Goal: Navigation & Orientation: Find specific page/section

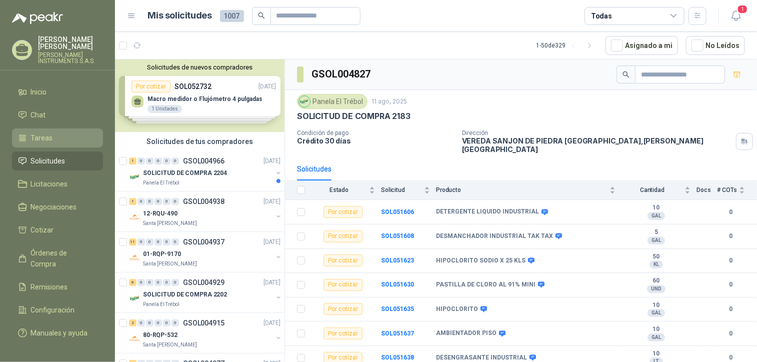
click at [48, 139] on span "Tareas" at bounding box center [42, 137] width 22 height 11
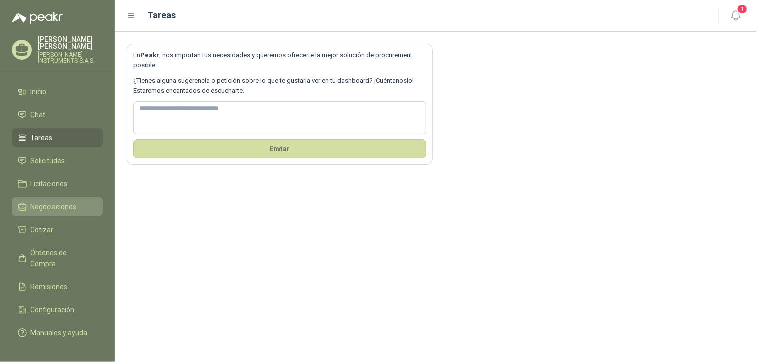
click at [51, 201] on span "Negociaciones" at bounding box center [54, 206] width 46 height 11
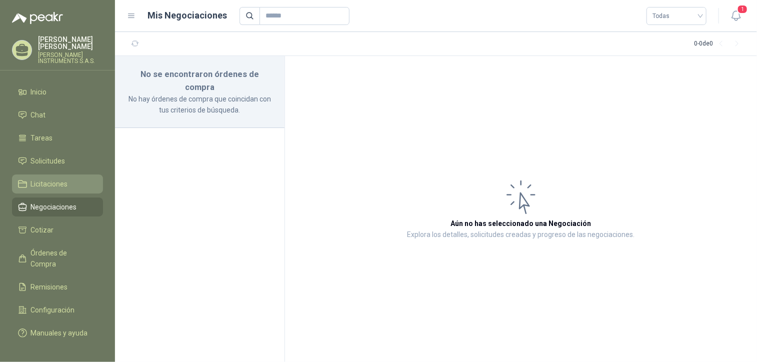
click at [60, 179] on span "Licitaciones" at bounding box center [49, 183] width 37 height 11
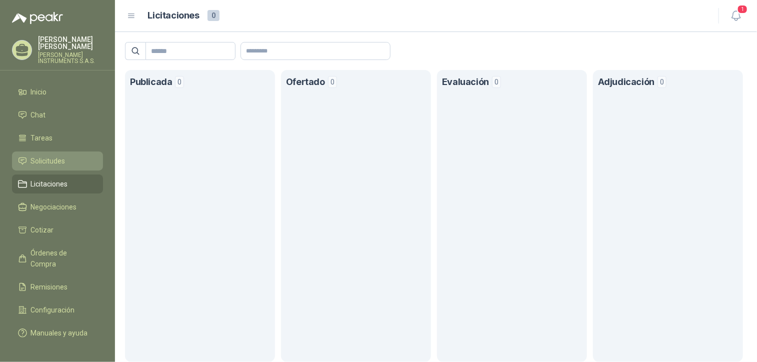
click at [60, 163] on span "Solicitudes" at bounding box center [48, 160] width 34 height 11
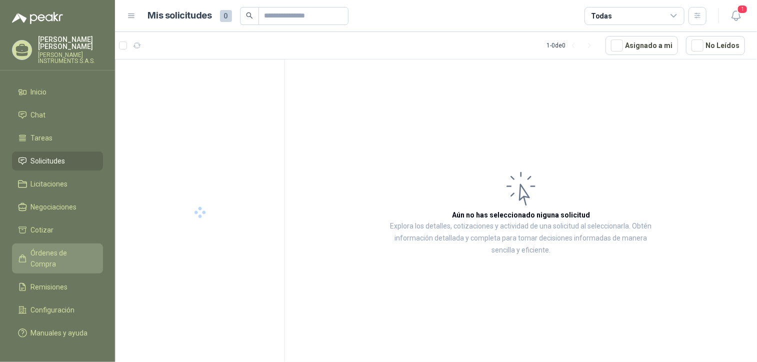
click at [74, 249] on span "Órdenes de Compra" at bounding box center [62, 258] width 62 height 22
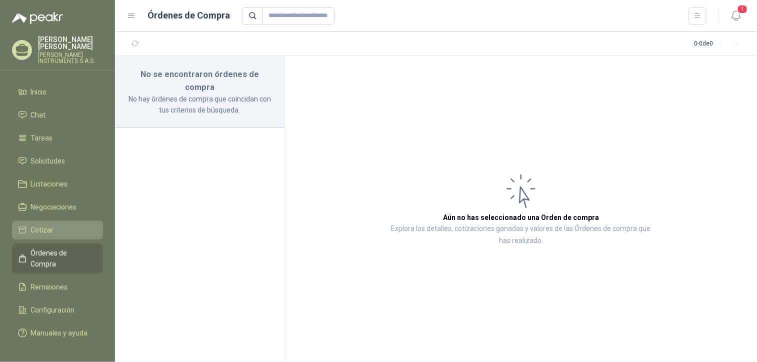
click at [71, 225] on li "Cotizar" at bounding box center [57, 229] width 79 height 11
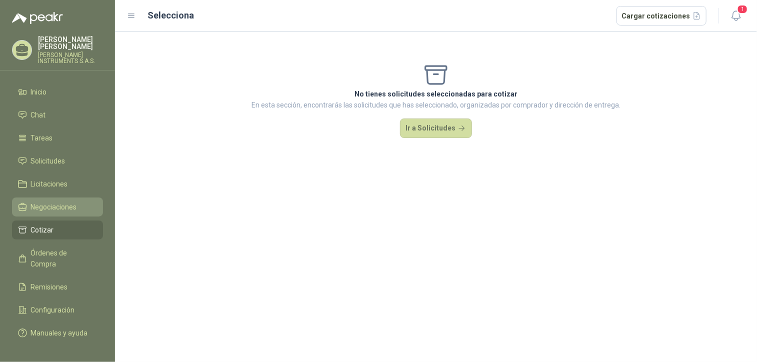
click at [69, 207] on span "Negociaciones" at bounding box center [54, 206] width 46 height 11
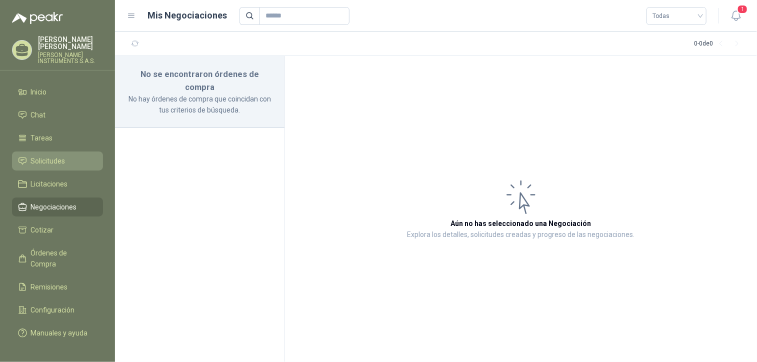
click at [66, 161] on li "Solicitudes" at bounding box center [57, 160] width 79 height 11
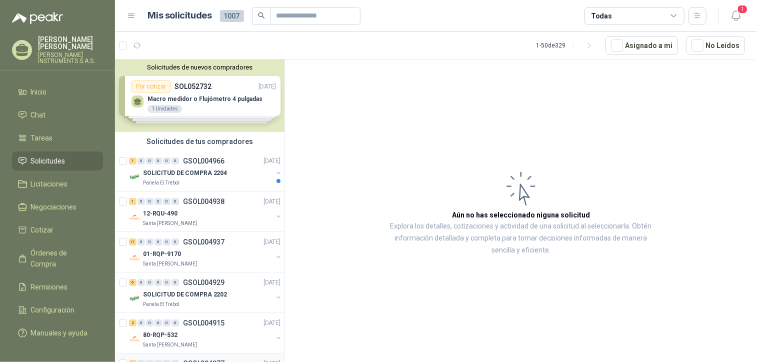
scroll to position [1333, 0]
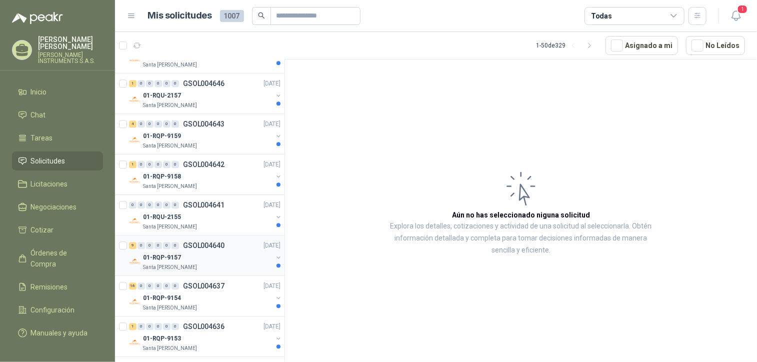
click at [191, 263] on div "Santa [PERSON_NAME]" at bounding box center [207, 267] width 129 height 8
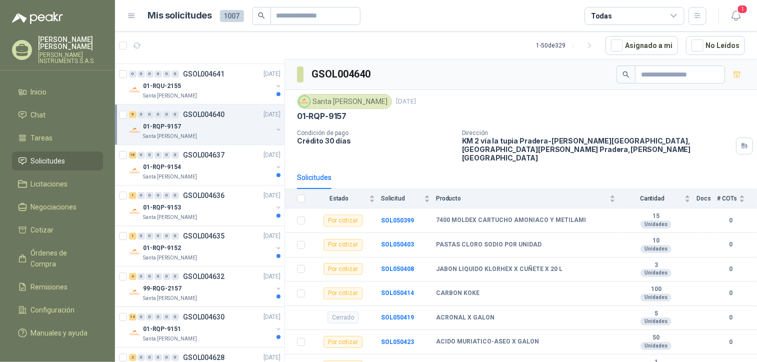
scroll to position [1455, 0]
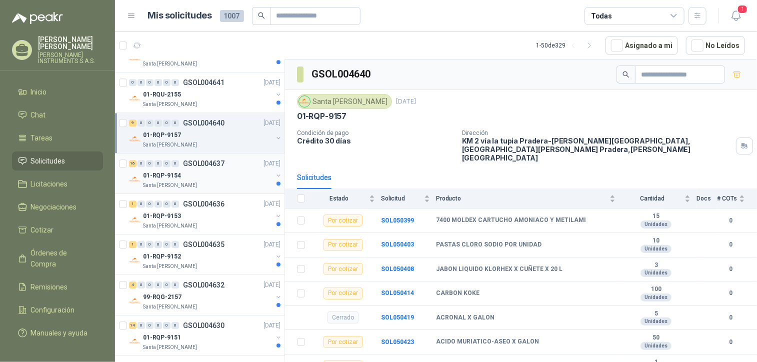
click at [224, 157] on div "16 0 0 0 0 0 GSOL004637 [DATE]" at bounding box center [205, 163] width 153 height 12
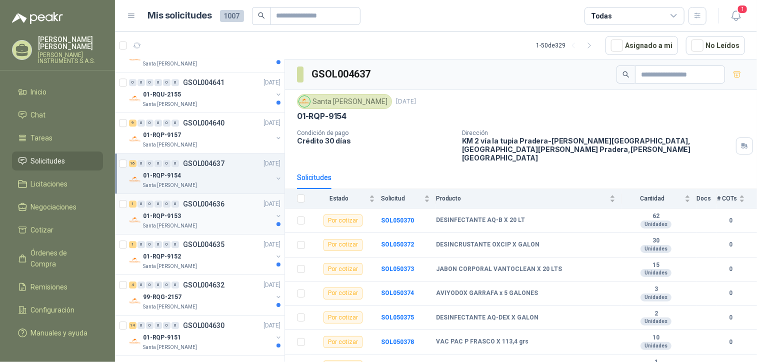
click at [210, 210] on div "01-RQP-9153" at bounding box center [207, 216] width 129 height 12
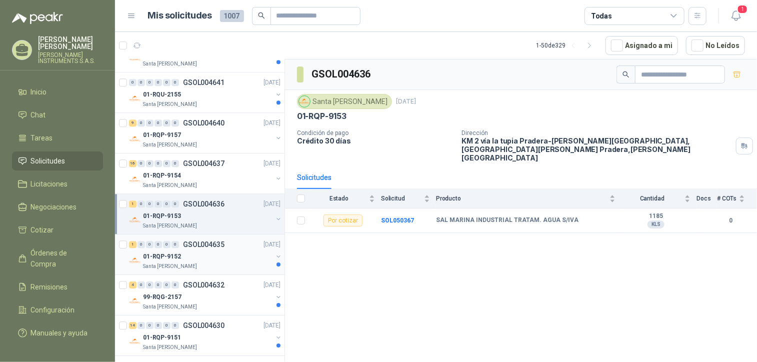
click at [224, 262] on div "Santa [PERSON_NAME]" at bounding box center [207, 266] width 129 height 8
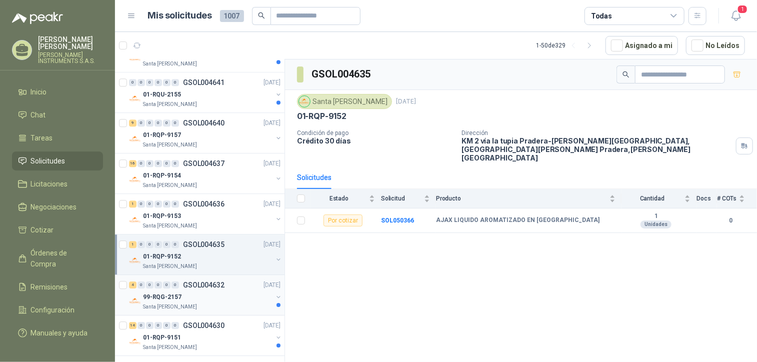
click at [214, 283] on p "GSOL004632" at bounding box center [203, 284] width 41 height 7
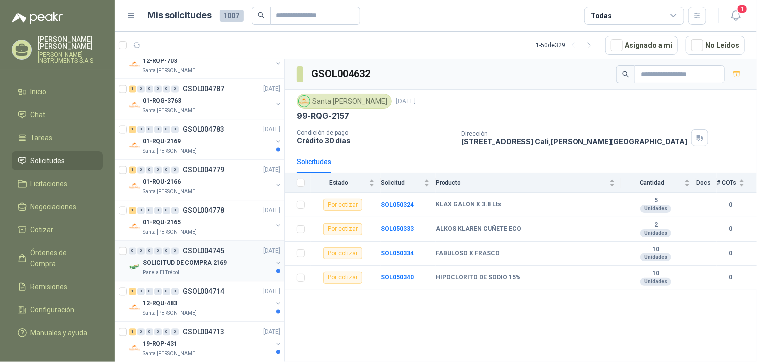
scroll to position [1189, 0]
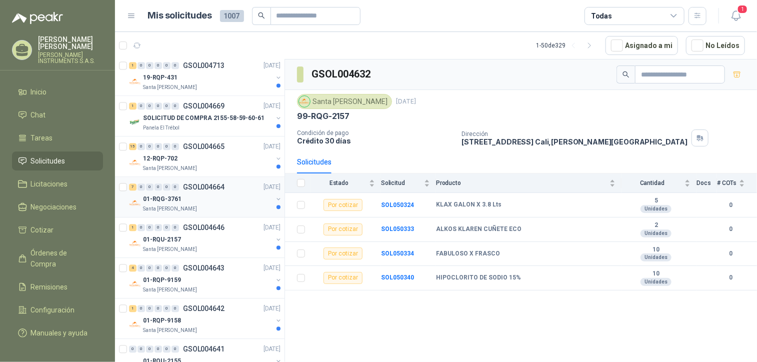
click at [243, 181] on div "7 0 0 0 0 0 GSOL004664 [DATE]" at bounding box center [205, 187] width 153 height 12
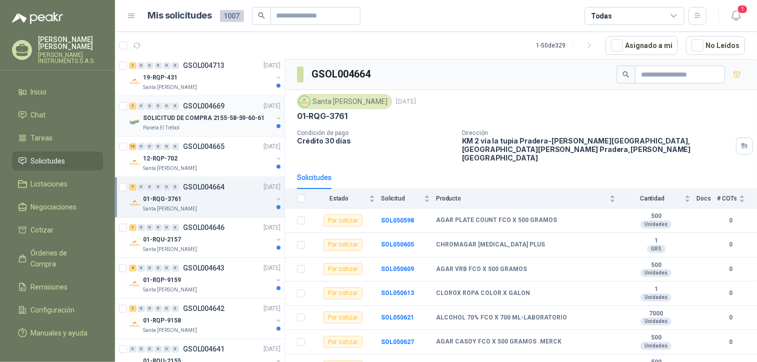
click at [232, 127] on div "Panela El Trébol" at bounding box center [207, 128] width 129 height 8
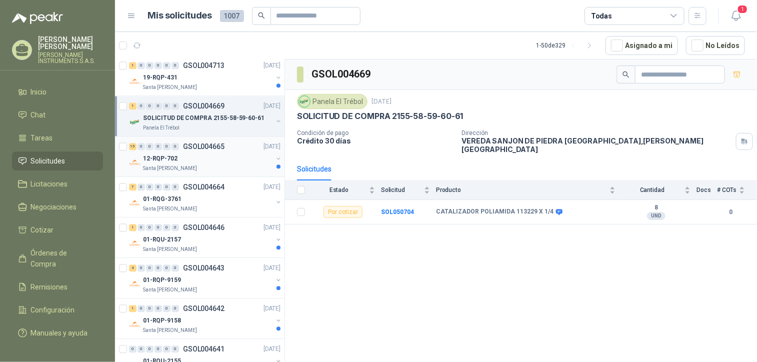
click at [222, 165] on div "Santa [PERSON_NAME]" at bounding box center [207, 168] width 129 height 8
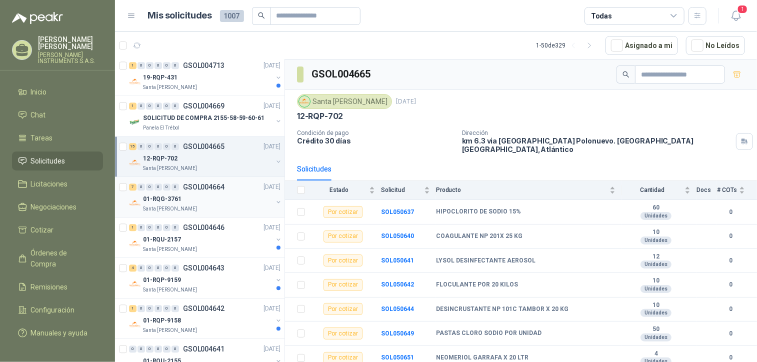
click at [234, 195] on div "01-RQG-3761" at bounding box center [207, 199] width 129 height 12
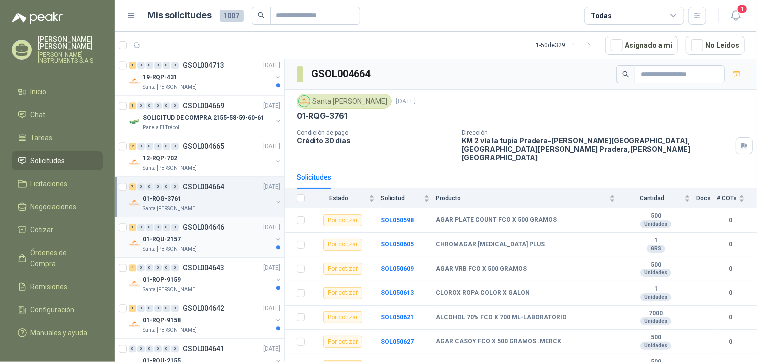
click at [253, 249] on div "Santa [PERSON_NAME]" at bounding box center [207, 249] width 129 height 8
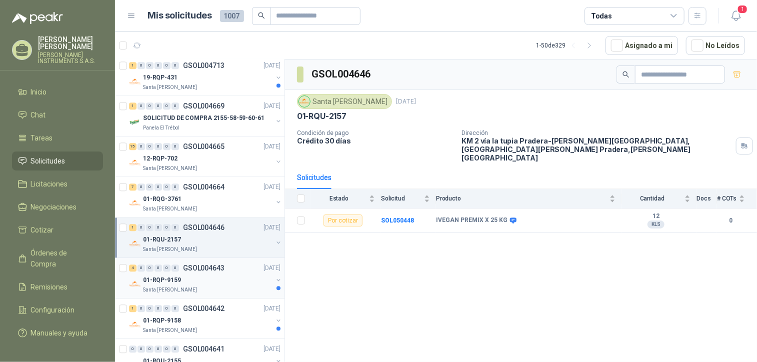
click at [215, 280] on div "01-RQP-9159" at bounding box center [207, 280] width 129 height 12
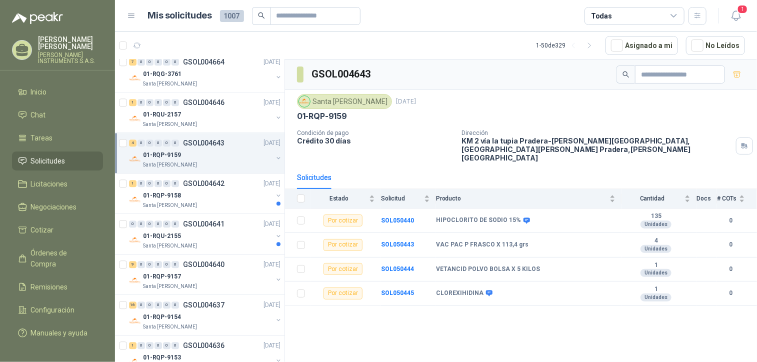
scroll to position [1339, 0]
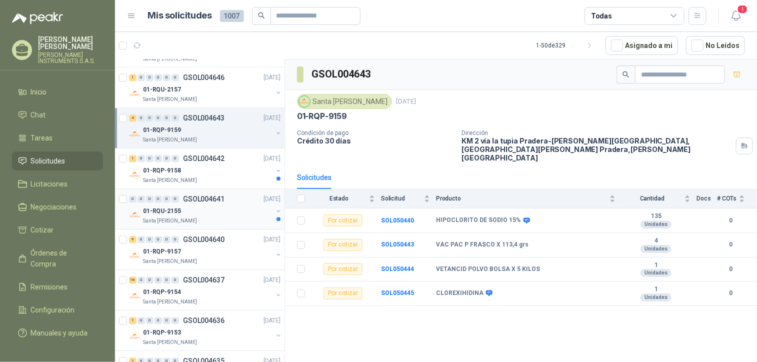
drag, startPoint x: 225, startPoint y: 173, endPoint x: 248, endPoint y: 217, distance: 49.9
click at [225, 176] on div "Santa [PERSON_NAME]" at bounding box center [207, 180] width 129 height 8
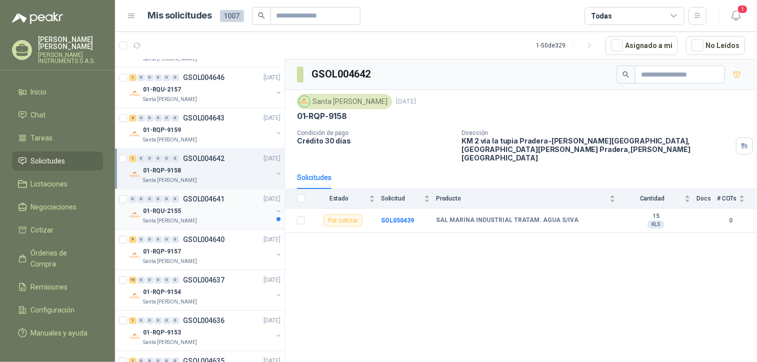
click at [239, 217] on div "Santa [PERSON_NAME]" at bounding box center [207, 221] width 129 height 8
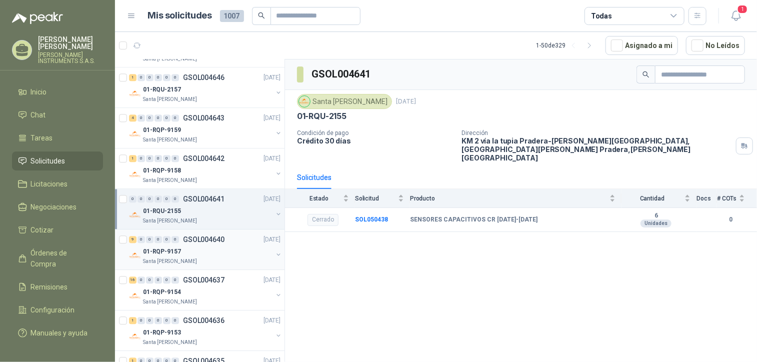
click at [237, 245] on div "01-RQP-9157" at bounding box center [207, 251] width 129 height 12
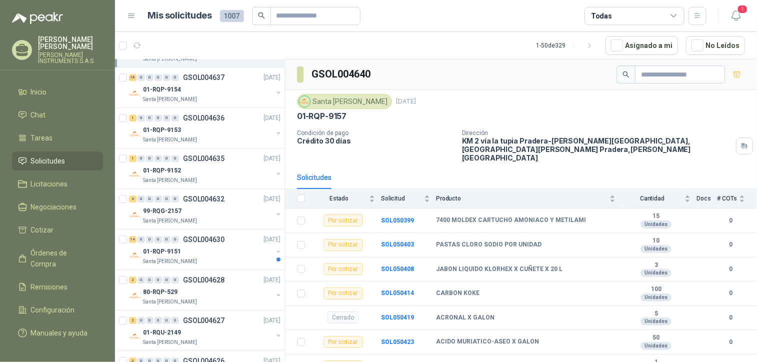
scroll to position [1555, 0]
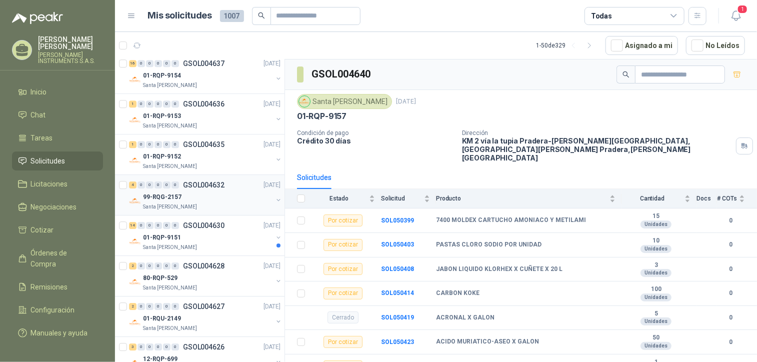
drag, startPoint x: 211, startPoint y: 204, endPoint x: 206, endPoint y: 227, distance: 23.0
click at [212, 204] on div "Santa [PERSON_NAME]" at bounding box center [207, 207] width 129 height 8
click at [204, 233] on div "01-RQP-9151" at bounding box center [207, 237] width 129 height 12
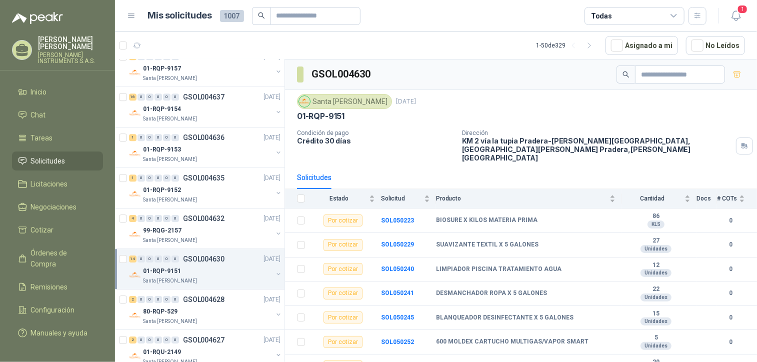
scroll to position [1608, 0]
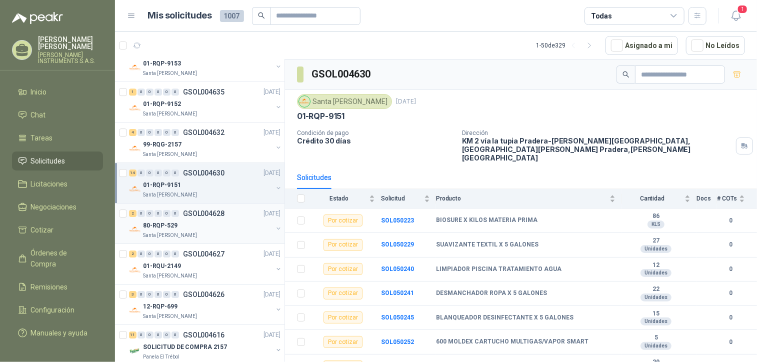
click at [228, 210] on div "2 0 0 0 0 0 GSOL004628 [DATE]" at bounding box center [205, 213] width 153 height 12
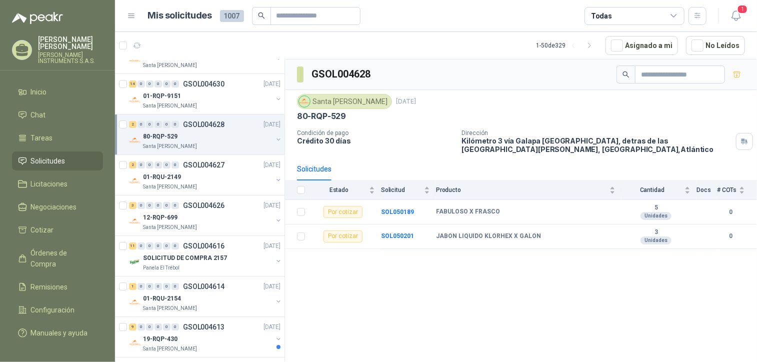
scroll to position [1719, 0]
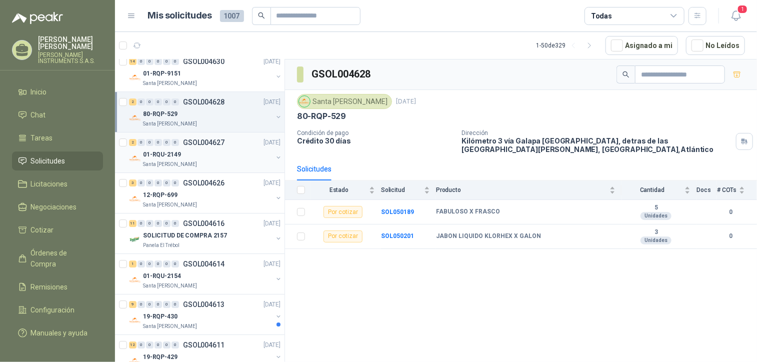
click at [212, 154] on div "01-RQU-2149" at bounding box center [207, 154] width 129 height 12
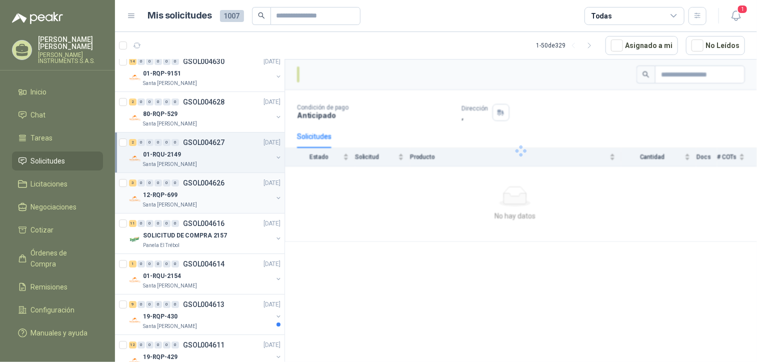
click at [213, 193] on div "12-RQP-699" at bounding box center [207, 195] width 129 height 12
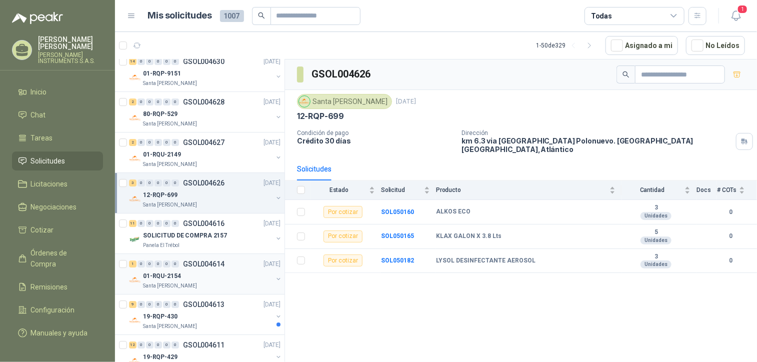
scroll to position [1819, 0]
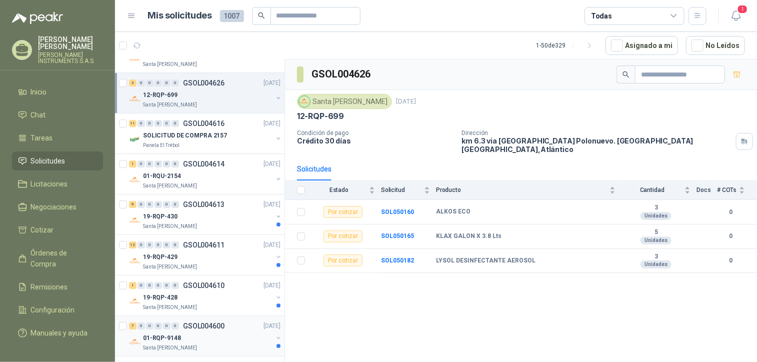
click at [196, 322] on p "GSOL004600" at bounding box center [203, 325] width 41 height 7
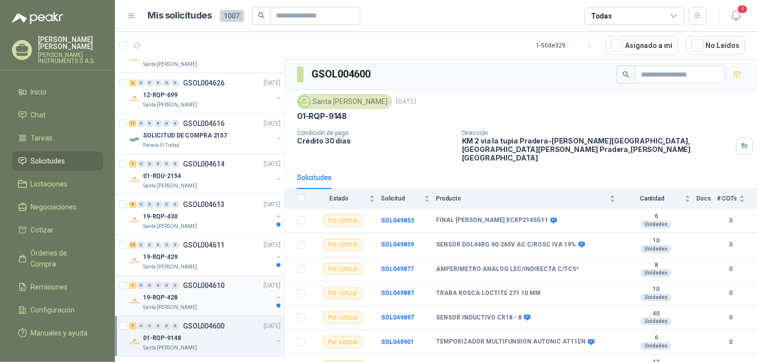
click at [213, 282] on p "GSOL004610" at bounding box center [203, 285] width 41 height 7
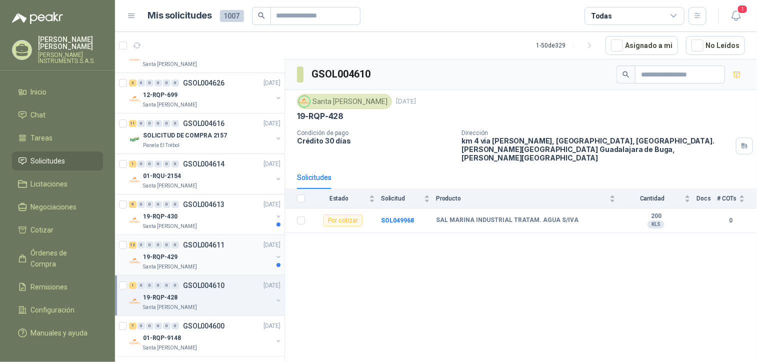
click at [213, 251] on div "19-RQP-429" at bounding box center [207, 257] width 129 height 12
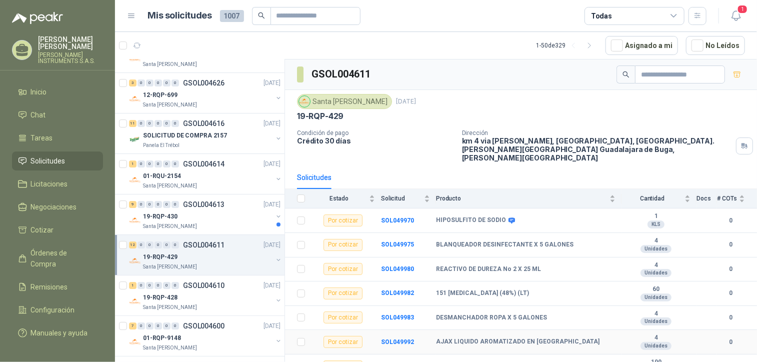
scroll to position [125, 0]
